Goal: Task Accomplishment & Management: Manage account settings

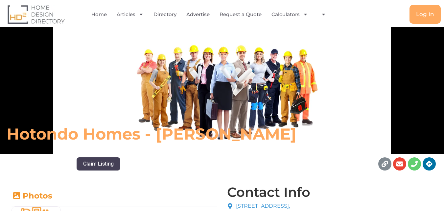
click at [410, 60] on div "Hotondo Homes - Logan" at bounding box center [222, 90] width 444 height 127
click at [424, 13] on span "Log in" at bounding box center [425, 15] width 18 height 6
click at [421, 13] on span "Log in" at bounding box center [425, 15] width 18 height 6
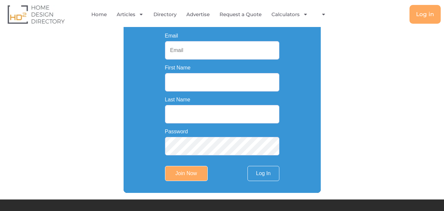
scroll to position [164, 0]
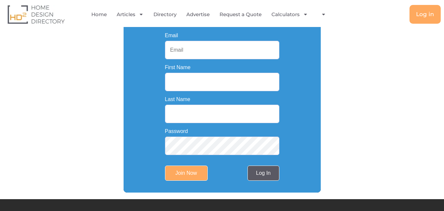
type input "sunnyhomesau@gmail.com"
click at [268, 172] on link "Log In" at bounding box center [264, 172] width 32 height 15
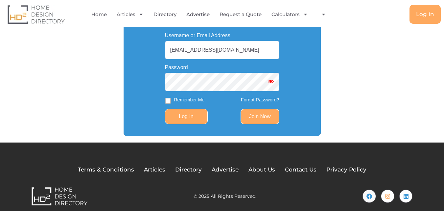
click at [184, 114] on input "Log In" at bounding box center [186, 116] width 43 height 15
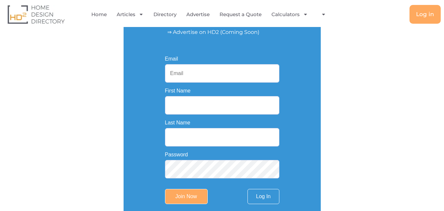
scroll to position [164, 0]
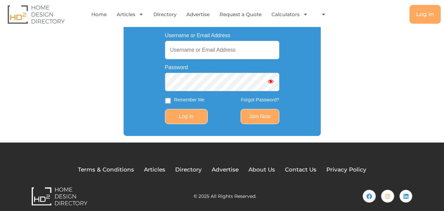
type input "[EMAIL_ADDRESS][DOMAIN_NAME]"
click at [196, 113] on input "Log In" at bounding box center [186, 116] width 43 height 15
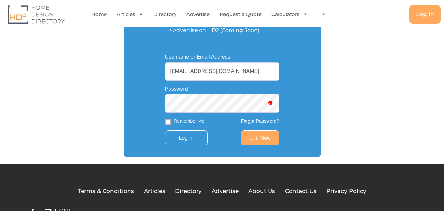
scroll to position [132, 0]
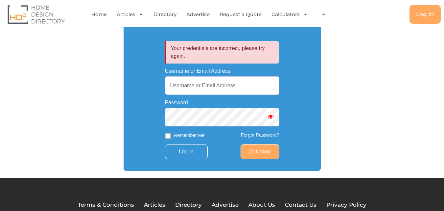
scroll to position [164, 0]
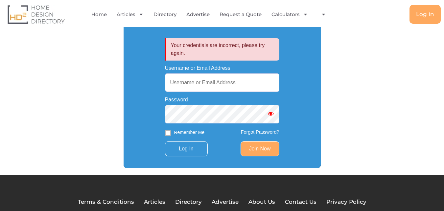
type input "sunnyhomesau@gmail.com"
click at [260, 131] on link "Forgot Password?" at bounding box center [260, 131] width 38 height 5
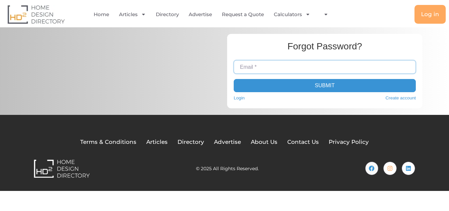
click at [267, 62] on input "Email *" at bounding box center [325, 66] width 182 height 13
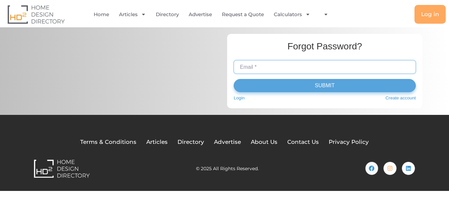
paste input "[EMAIL_ADDRESS][DOMAIN_NAME]"
type input "[EMAIL_ADDRESS][DOMAIN_NAME]"
click at [314, 85] on button "Submit" at bounding box center [325, 85] width 182 height 13
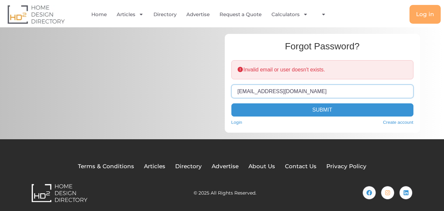
click at [311, 90] on input "[EMAIL_ADDRESS][DOMAIN_NAME]" at bounding box center [323, 91] width 182 height 13
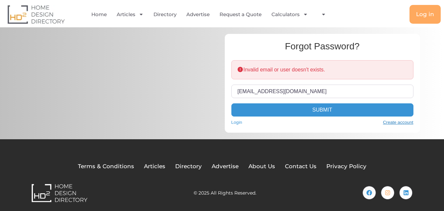
click at [397, 122] on link "Create account" at bounding box center [398, 122] width 30 height 7
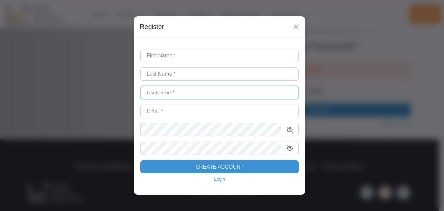
type input "[EMAIL_ADDRESS][DOMAIN_NAME]"
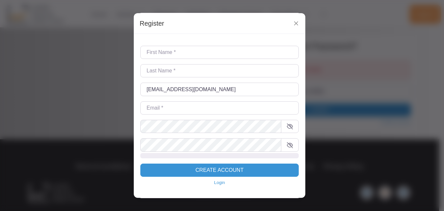
click at [170, 56] on input "First Name *" at bounding box center [219, 52] width 159 height 13
type input "Sunny"
click at [165, 68] on input "Last Name *" at bounding box center [219, 70] width 159 height 13
type input "Homes"
click at [163, 102] on input "Email *" at bounding box center [219, 107] width 159 height 13
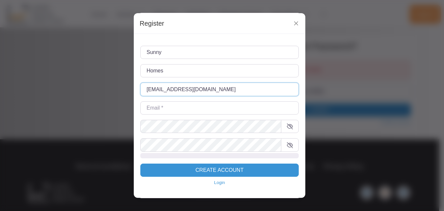
drag, startPoint x: 217, startPoint y: 88, endPoint x: 124, endPoint y: 88, distance: 93.4
click at [124, 88] on div "Register First Name * Sunny Last Name * Homes Username * sunnyhomesau@gmail.com…" at bounding box center [222, 105] width 444 height 211
paste input "sunnyhomesau"
type input "sunnyhomesau"
click at [165, 108] on input "Email *" at bounding box center [219, 107] width 159 height 13
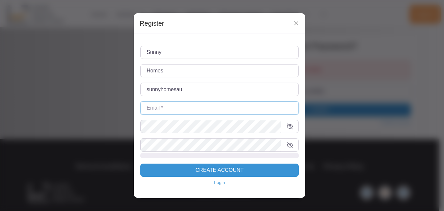
paste input "[EMAIL_ADDRESS][DOMAIN_NAME]"
type input "[EMAIL_ADDRESS][DOMAIN_NAME]"
click at [286, 125] on span at bounding box center [290, 126] width 18 height 13
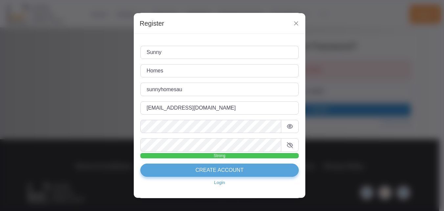
click at [271, 167] on button "Create Account" at bounding box center [219, 169] width 159 height 13
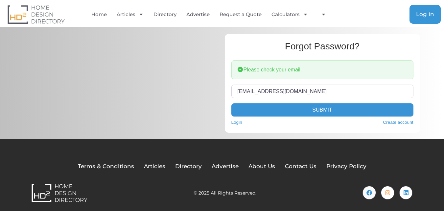
click at [425, 18] on link "Log in" at bounding box center [425, 14] width 31 height 19
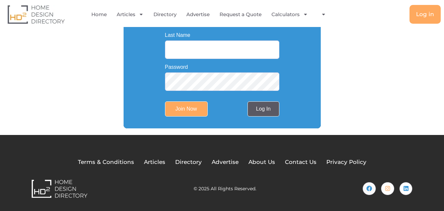
click at [265, 111] on link "Log In" at bounding box center [264, 108] width 32 height 15
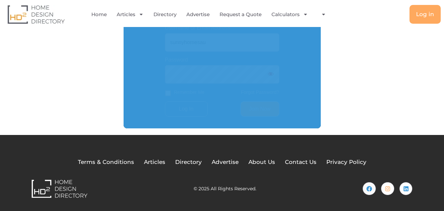
scroll to position [173, 0]
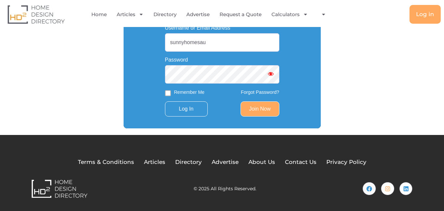
click at [272, 74] on span "Show password" at bounding box center [271, 73] width 7 height 7
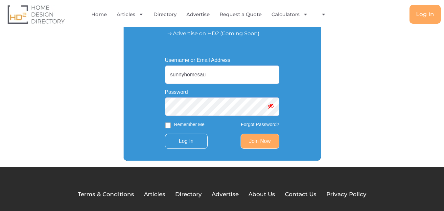
drag, startPoint x: 215, startPoint y: 79, endPoint x: 163, endPoint y: 78, distance: 52.3
click at [163, 78] on div "Username or Email Address sunnyhomesau Password Remember Me Forgot Password? Lo…" at bounding box center [222, 103] width 137 height 114
type input "sunnyhomesau@gmail.com"
click at [267, 145] on link "Join Now" at bounding box center [260, 141] width 39 height 15
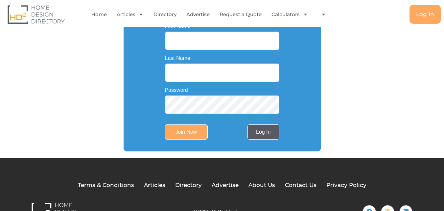
click at [258, 137] on link "Log In" at bounding box center [264, 131] width 32 height 15
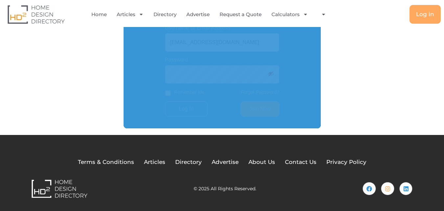
scroll to position [173, 0]
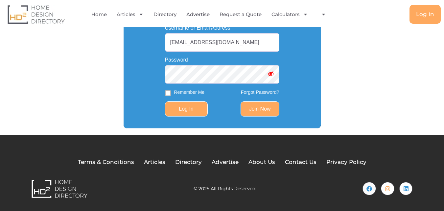
click at [190, 110] on input "Log In" at bounding box center [186, 108] width 43 height 15
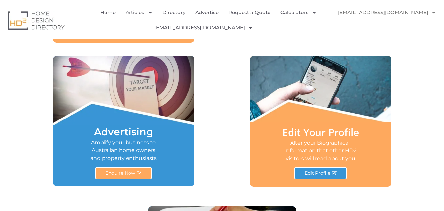
scroll to position [358, 0]
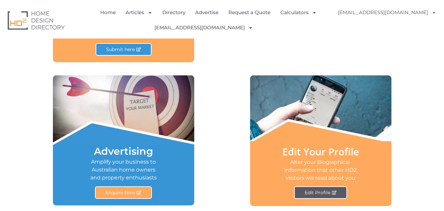
click at [330, 194] on span "Edit Profile" at bounding box center [318, 192] width 26 height 5
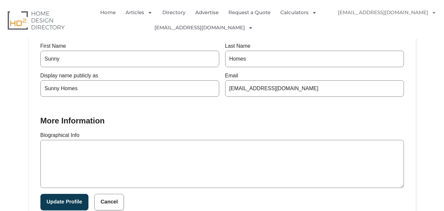
scroll to position [172, 0]
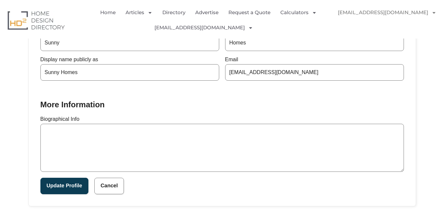
click at [58, 134] on textarea "Biographical Info" at bounding box center [222, 148] width 364 height 48
paste textarea "Sunny Homes ACT, a prominent local home builder in Canberra, ACT, commenced its…"
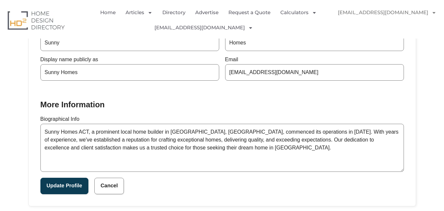
click at [197, 148] on textarea "Sunny Homes ACT, a prominent local home builder in Canberra, ACT, commenced its…" at bounding box center [222, 148] width 364 height 48
paste textarea "http://sunnyhomes.com.au"
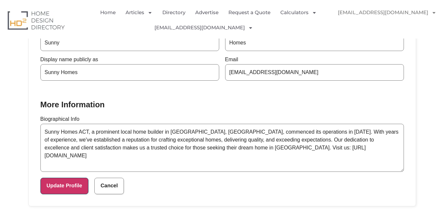
type textarea "Sunny Homes ACT, a prominent local home builder in [GEOGRAPHIC_DATA], [GEOGRAPH…"
click at [76, 185] on button "Update Profile" at bounding box center [64, 186] width 48 height 16
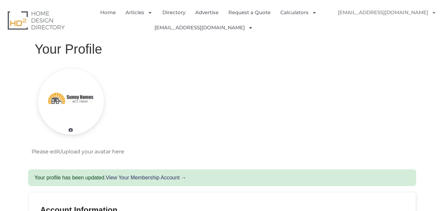
click at [164, 177] on link "View Your Membership Account →" at bounding box center [146, 178] width 81 height 6
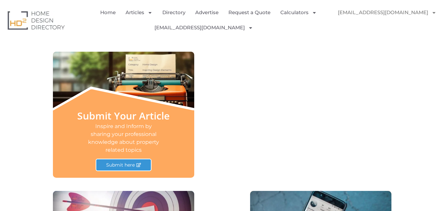
scroll to position [263, 0]
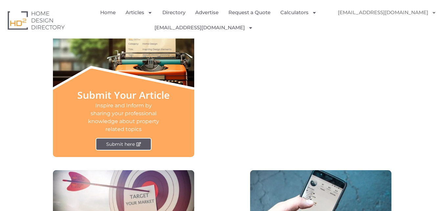
click at [117, 145] on span "Submit here" at bounding box center [120, 144] width 29 height 5
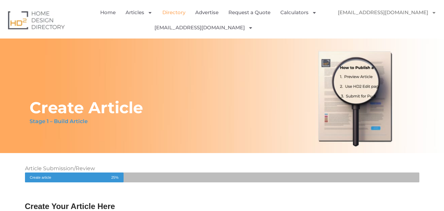
click at [178, 12] on link "Directory" at bounding box center [173, 12] width 23 height 15
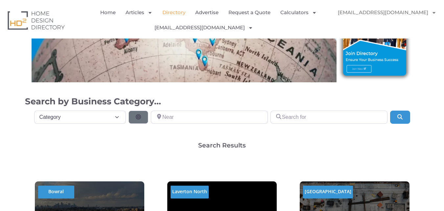
scroll to position [99, 0]
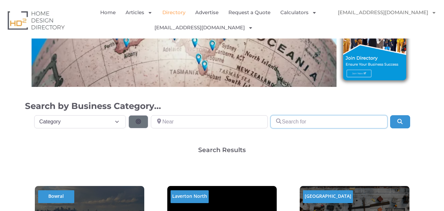
click at [302, 121] on input "Search for" at bounding box center [329, 121] width 117 height 13
type input "sunny homes"
click at [395, 126] on button "Search" at bounding box center [400, 121] width 20 height 13
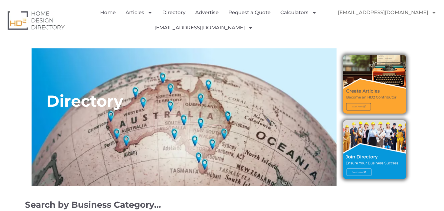
click at [357, 172] on img at bounding box center [374, 149] width 63 height 59
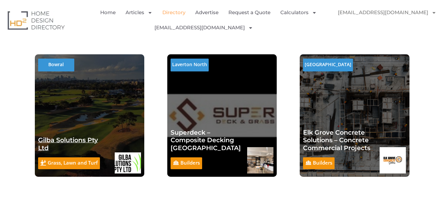
scroll to position [230, 0]
click at [70, 138] on link "Gilba Solutions Pty Ltd" at bounding box center [68, 143] width 60 height 15
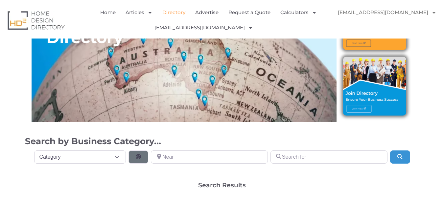
scroll to position [66, 0]
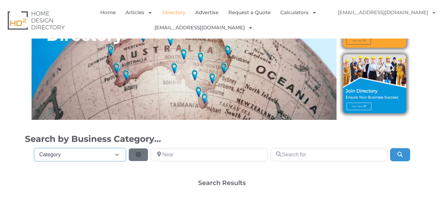
click at [105, 153] on select "Category Category Accounting Antenna Installation & Services Architects Bathroo…" at bounding box center [80, 154] width 92 height 13
select select "508"
click at [34, 148] on select "Category Category Accounting Antenna Installation & Services Architects Bathroo…" at bounding box center [80, 154] width 92 height 13
click at [189, 155] on input "Near" at bounding box center [209, 154] width 117 height 13
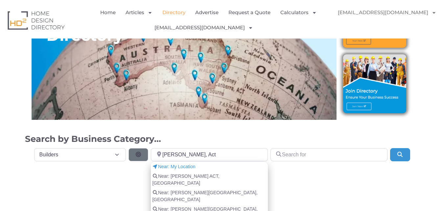
click at [196, 174] on span "Near: Taylor ACT, Australia" at bounding box center [209, 180] width 114 height 14
type input "[PERSON_NAME] ACT, [GEOGRAPHIC_DATA]"
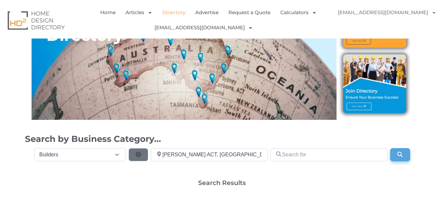
click at [403, 157] on icon "Search" at bounding box center [400, 154] width 7 height 5
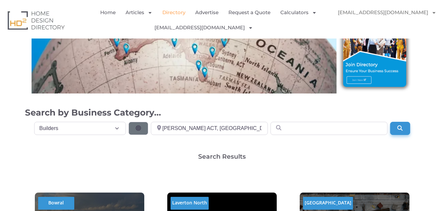
scroll to position [132, 0]
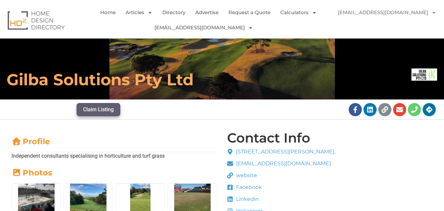
click at [108, 107] on button "Claim Listing" at bounding box center [99, 109] width 44 height 13
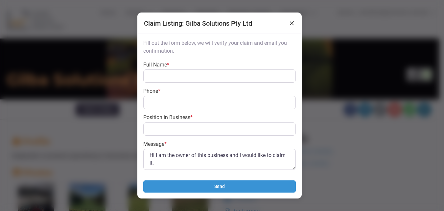
click at [293, 24] on button "Close" at bounding box center [292, 23] width 10 height 9
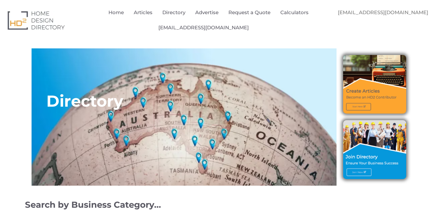
select select "508"
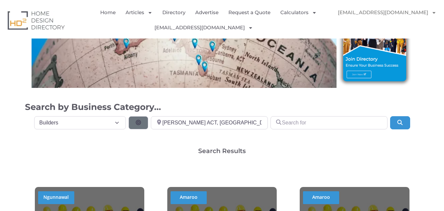
scroll to position [33, 0]
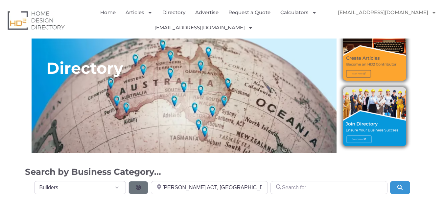
click at [359, 137] on img at bounding box center [374, 116] width 63 height 59
